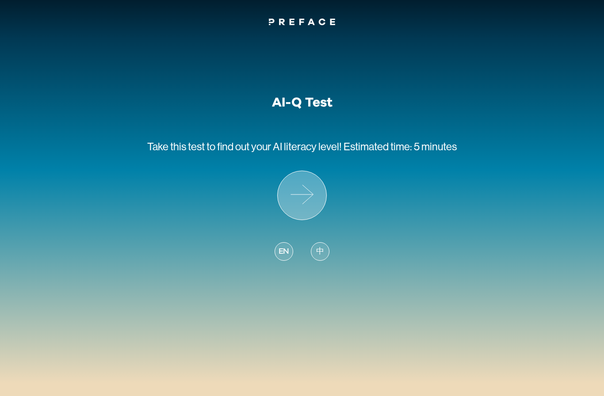
click at [311, 190] on icon at bounding box center [302, 195] width 49 height 49
click at [323, 248] on span "中" at bounding box center [320, 252] width 8 height 12
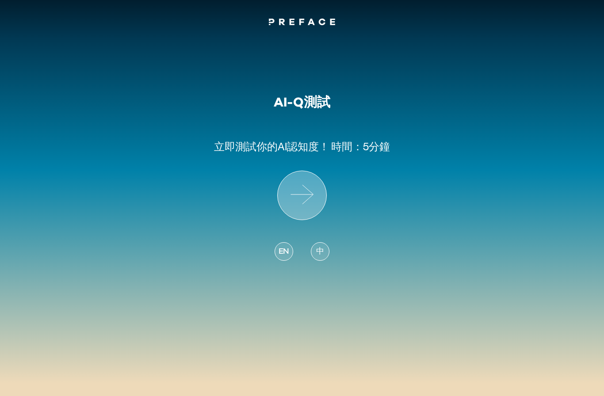
click at [310, 203] on icon at bounding box center [302, 195] width 49 height 49
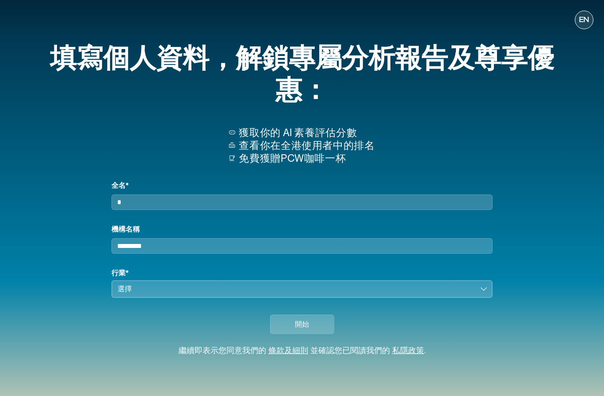
type input "*"
type input "*****"
click at [356, 284] on div "選擇" at bounding box center [296, 289] width 356 height 11
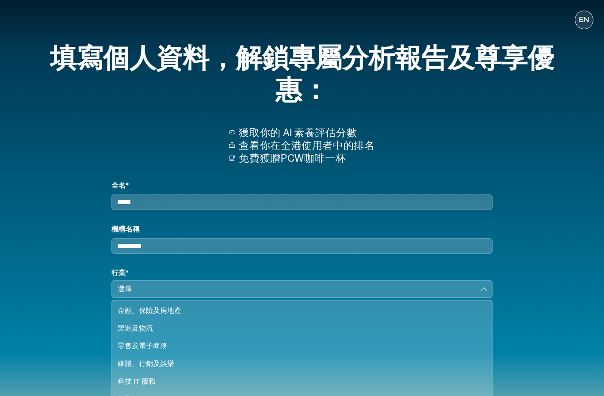
scroll to position [19, 0]
click at [315, 302] on li "金融、保險及房地產" at bounding box center [301, 311] width 379 height 18
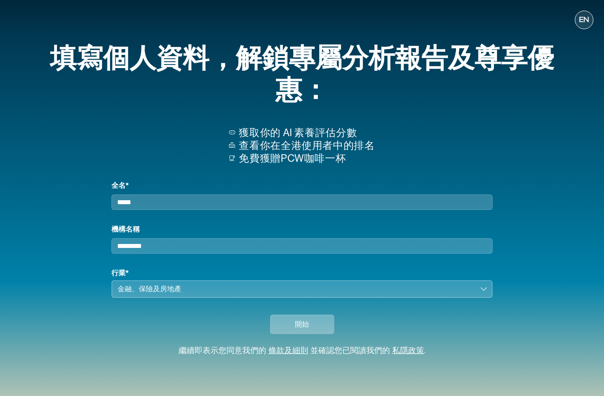
click at [302, 319] on span "開始" at bounding box center [302, 324] width 14 height 11
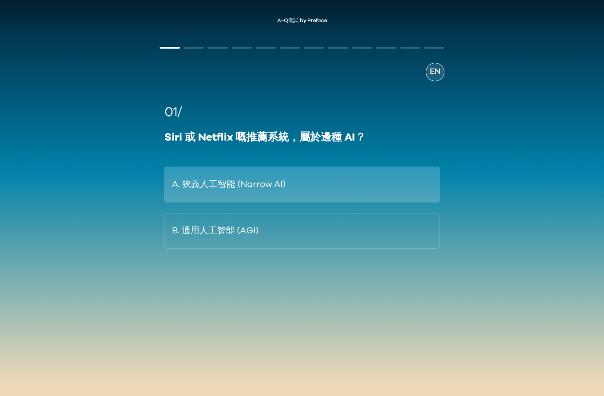
click at [344, 184] on button "A. 狹義人工智能 (Narrow AI)" at bounding box center [303, 185] width 276 height 36
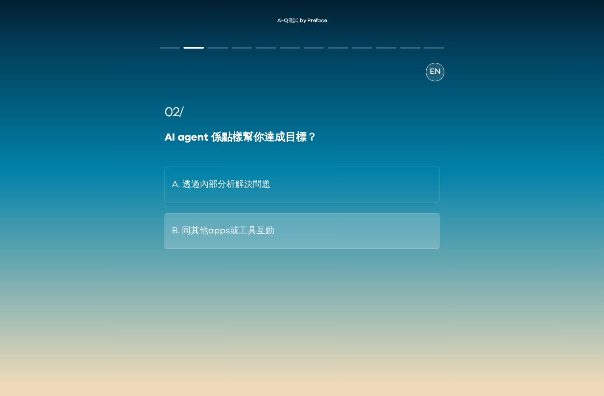
click at [336, 238] on button "B. 同其他apps或工具互動" at bounding box center [303, 231] width 276 height 36
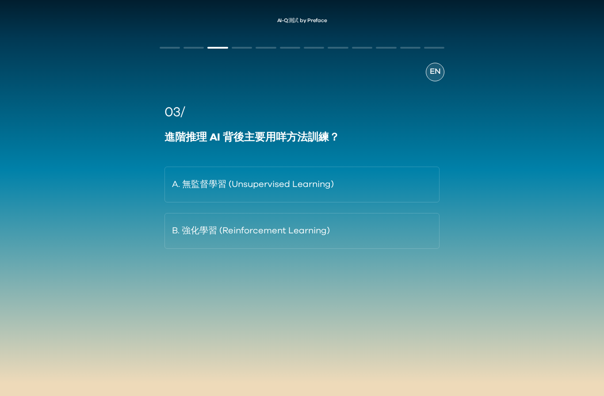
click at [438, 73] on span "EN" at bounding box center [435, 72] width 11 height 12
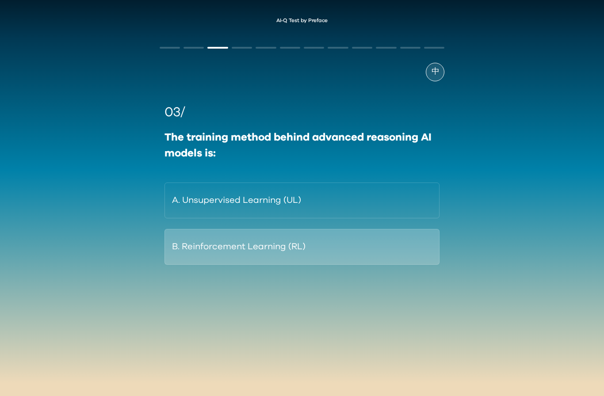
click at [393, 234] on button "B. Reinforcement Learning (RL)" at bounding box center [303, 247] width 276 height 36
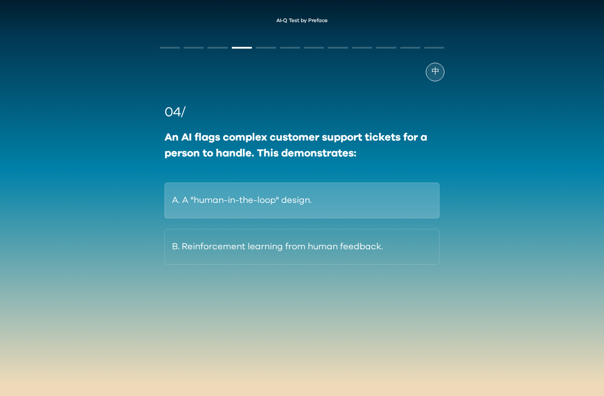
click at [408, 201] on button "A. A "human-in-the-loop" design." at bounding box center [303, 201] width 276 height 36
